Goal: Transaction & Acquisition: Purchase product/service

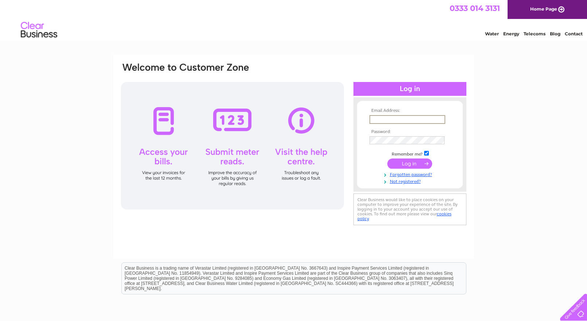
click at [375, 120] on input "text" at bounding box center [407, 119] width 76 height 9
type input "info@premiere-rentals.co.uk"
click at [387, 158] on input "submit" at bounding box center [409, 163] width 45 height 10
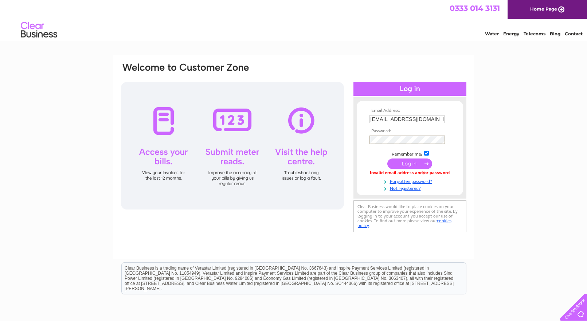
click at [387, 158] on input "submit" at bounding box center [409, 163] width 45 height 10
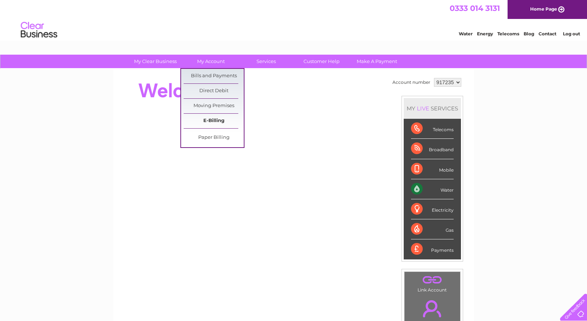
click at [220, 119] on link "E-Billing" at bounding box center [214, 121] width 60 height 15
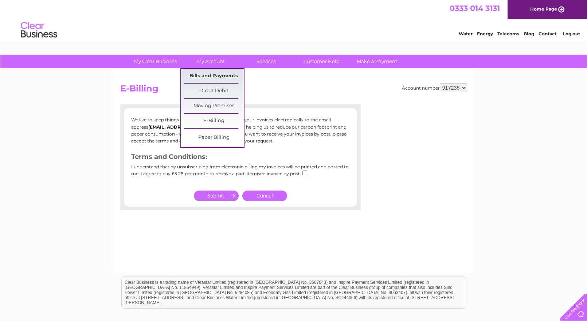
click at [215, 75] on link "Bills and Payments" at bounding box center [214, 76] width 60 height 15
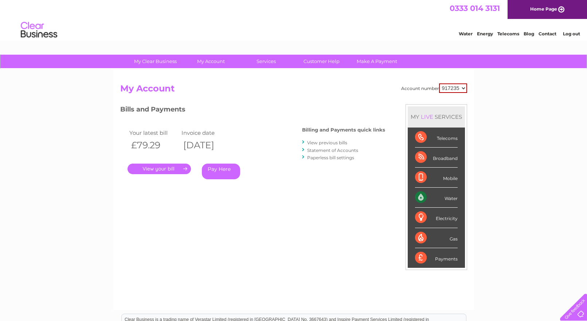
click at [175, 171] on link "." at bounding box center [159, 169] width 63 height 11
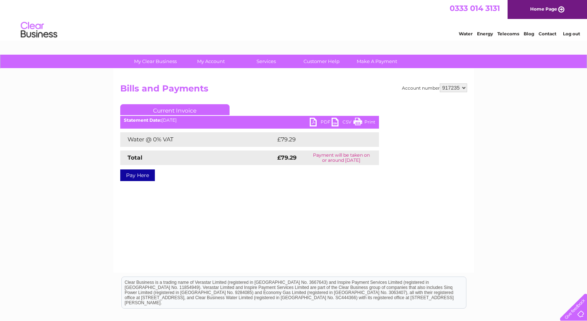
click at [142, 175] on link "Pay Here" at bounding box center [137, 175] width 35 height 12
click at [373, 121] on link "Print" at bounding box center [364, 123] width 22 height 11
click at [521, 145] on div "My Clear Business Login Details My Details My Preferences Link Account My Accou…" at bounding box center [293, 226] width 587 height 343
click at [485, 232] on div "My Clear Business Login Details My Details My Preferences Link Account My Accou…" at bounding box center [293, 226] width 587 height 343
